Goal: Use online tool/utility

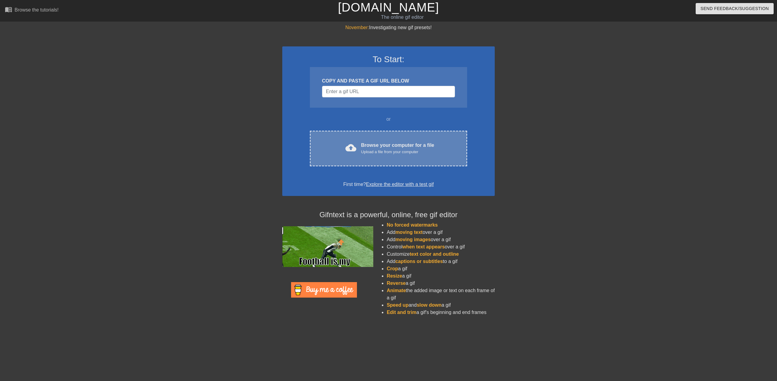
click at [384, 157] on div "cloud_upload Browse your computer for a file Upload a file from your computer C…" at bounding box center [388, 149] width 157 height 36
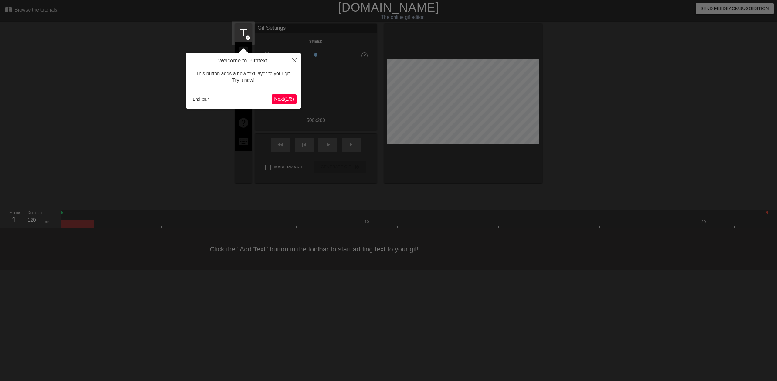
click at [287, 100] on span "Next ( 1 / 6 )" at bounding box center [284, 99] width 20 height 5
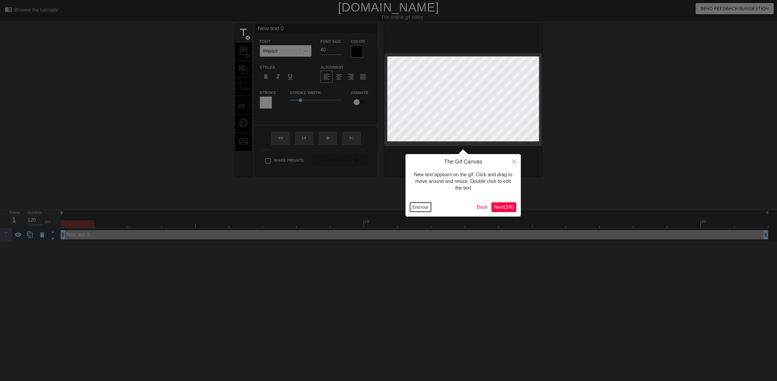
click at [422, 204] on button "End tour" at bounding box center [420, 207] width 21 height 9
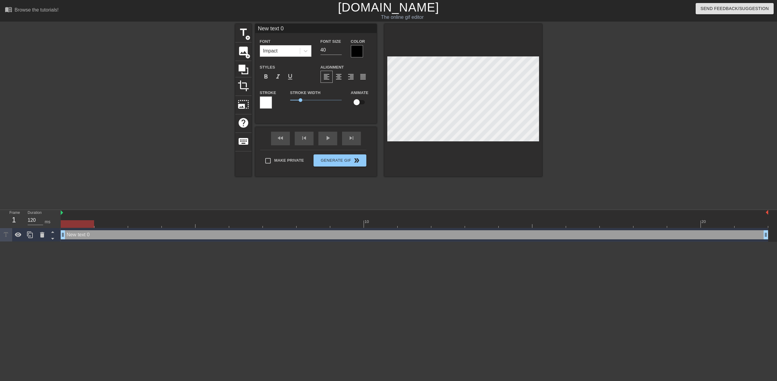
scroll to position [1, 2]
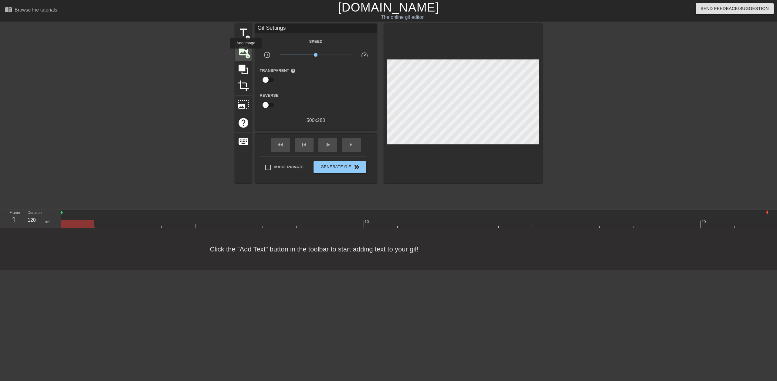
click at [246, 53] on span "image" at bounding box center [244, 51] width 12 height 12
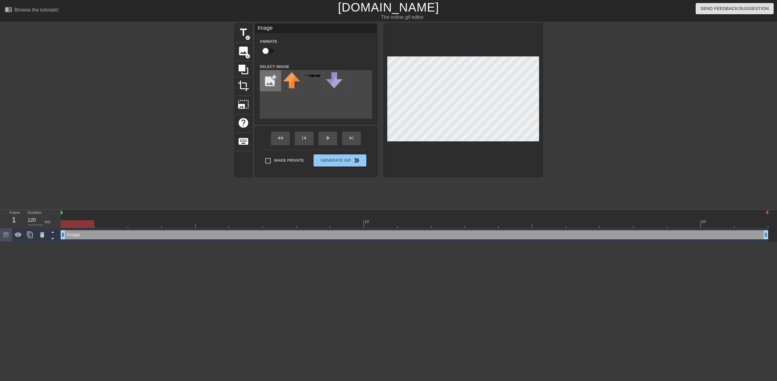
click at [273, 87] on input "file" at bounding box center [270, 80] width 21 height 21
type input "C:\fakepath\noFilter.png"
click at [290, 83] on img at bounding box center [291, 80] width 17 height 17
click at [387, 50] on div at bounding box center [463, 100] width 158 height 153
click at [385, 36] on div at bounding box center [463, 100] width 158 height 153
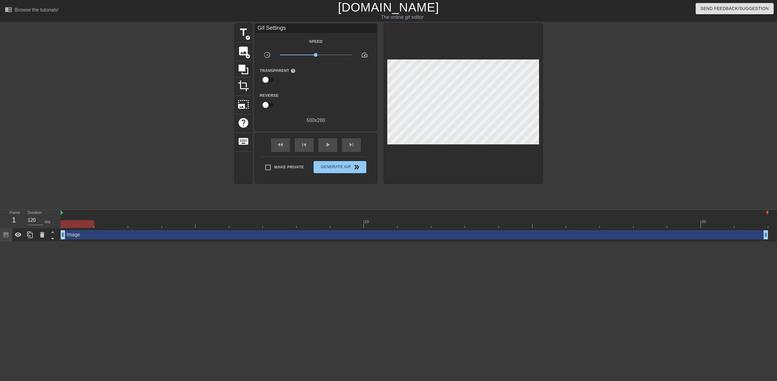
click at [672, 135] on div "title add_circle image add_circle crop photo_size_select_large help keyboard Gi…" at bounding box center [388, 115] width 777 height 182
click at [63, 213] on img at bounding box center [62, 212] width 2 height 5
click at [71, 225] on div at bounding box center [77, 224] width 33 height 8
click at [324, 145] on span "play_arrow" at bounding box center [327, 144] width 7 height 7
click at [241, 84] on span "crop" at bounding box center [244, 86] width 12 height 12
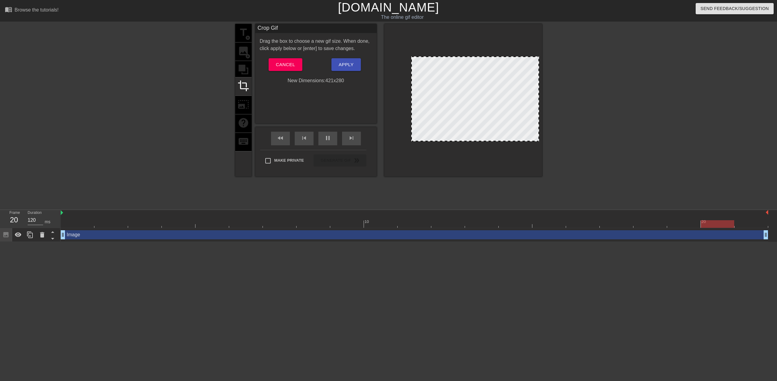
drag, startPoint x: 387, startPoint y: 94, endPoint x: 411, endPoint y: 93, distance: 24.1
click at [411, 93] on div at bounding box center [411, 99] width 3 height 84
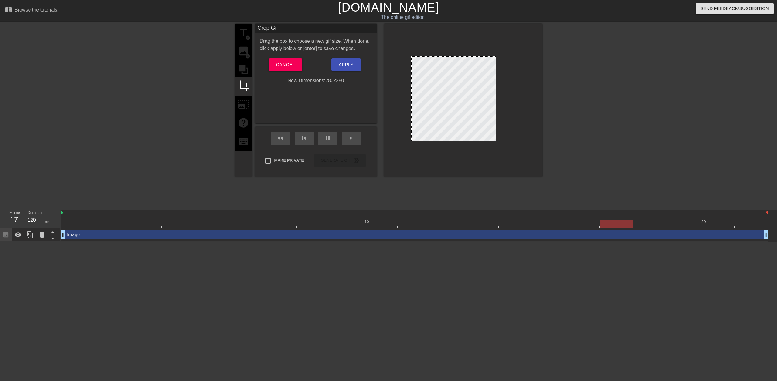
drag, startPoint x: 538, startPoint y: 101, endPoint x: 495, endPoint y: 101, distance: 42.8
click at [428, 93] on div at bounding box center [455, 98] width 85 height 85
click at [354, 64] on button "Apply" at bounding box center [346, 64] width 29 height 13
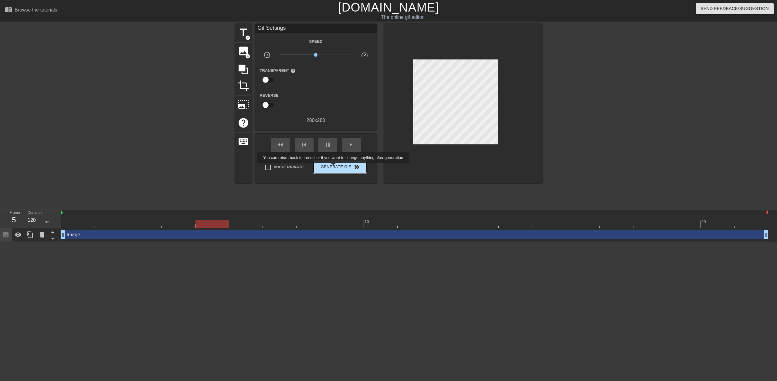
click at [333, 167] on span "Generate Gif double_arrow" at bounding box center [340, 167] width 48 height 7
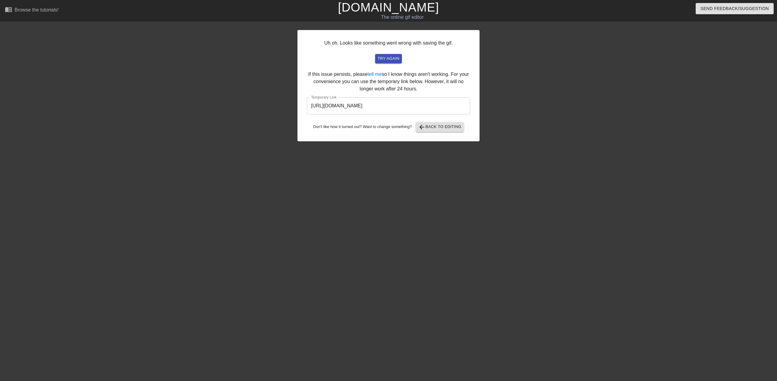
click at [424, 105] on input "[URL][DOMAIN_NAME]" at bounding box center [388, 105] width 163 height 17
drag, startPoint x: 450, startPoint y: 106, endPoint x: 289, endPoint y: 102, distance: 161.0
click at [289, 102] on div "Uh oh. Looks like something went wrong with saving the gif. try again If this i…" at bounding box center [388, 115] width 777 height 182
click at [179, 128] on div "Uh oh. Looks like something went wrong with saving the gif. try again If this i…" at bounding box center [388, 115] width 777 height 182
